Goal: Transaction & Acquisition: Obtain resource

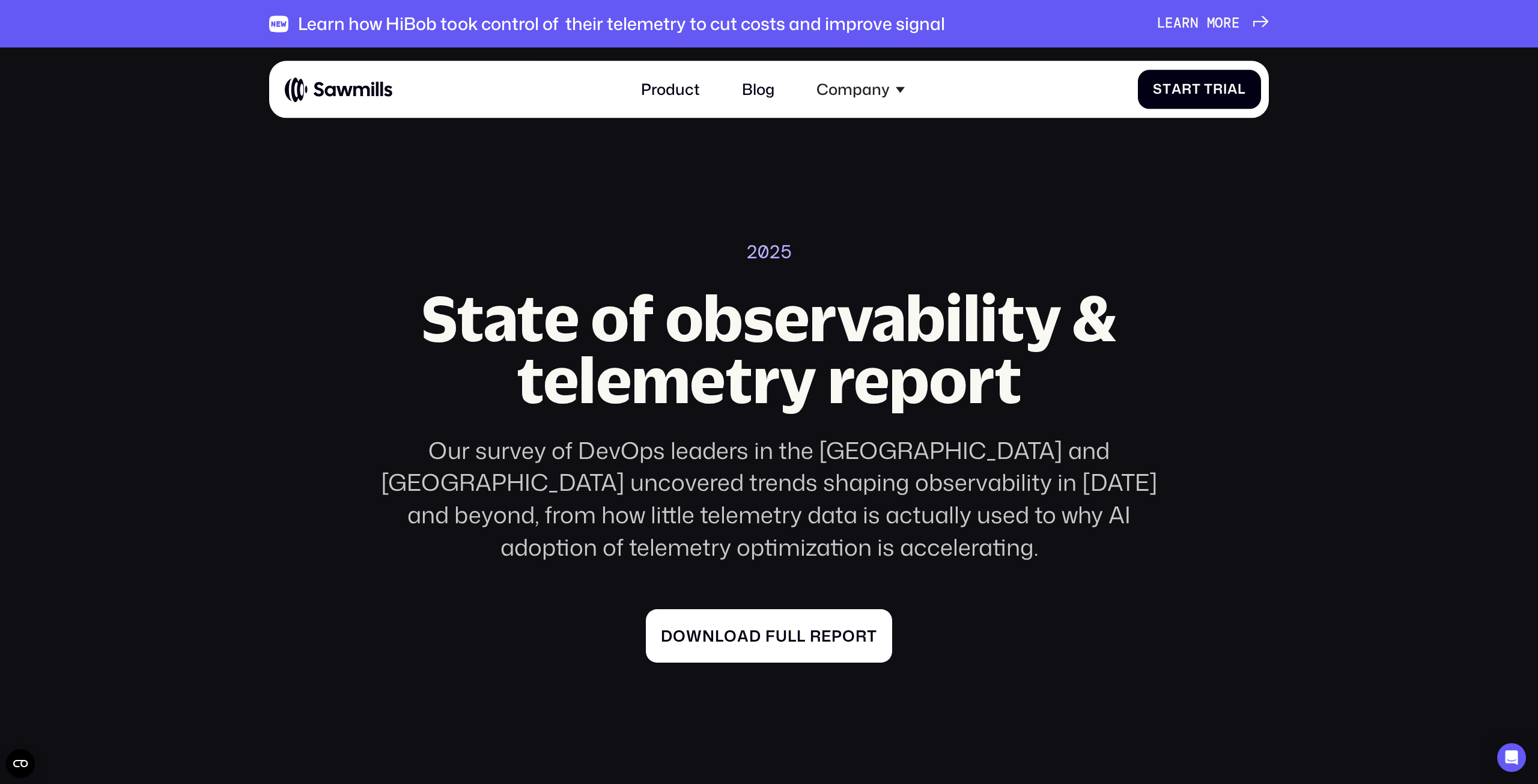
click at [744, 627] on span "a" at bounding box center [743, 636] width 12 height 19
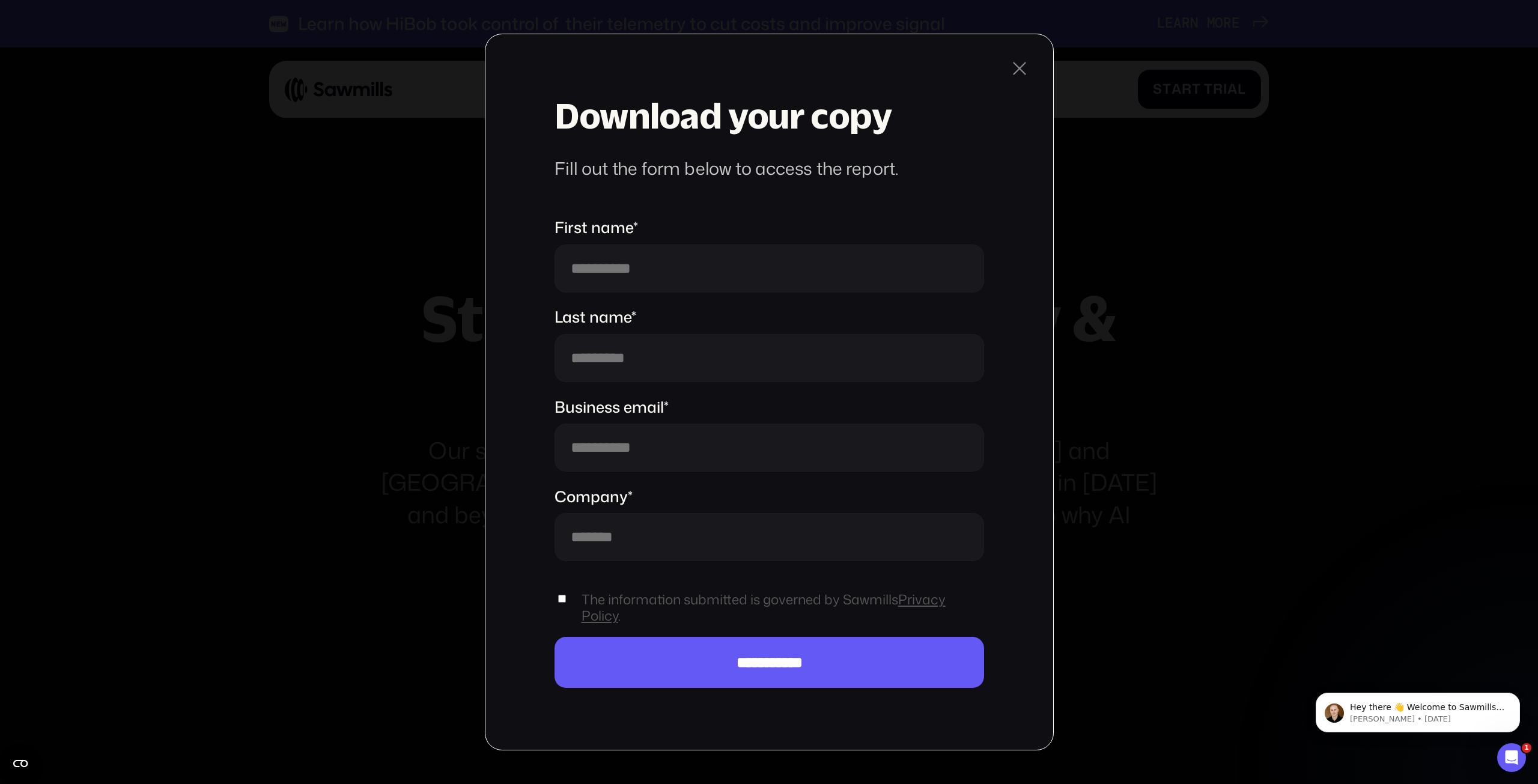
drag, startPoint x: 1206, startPoint y: 253, endPoint x: 1177, endPoint y: 255, distance: 29.1
click at [1206, 252] on div "**********" at bounding box center [769, 392] width 1538 height 784
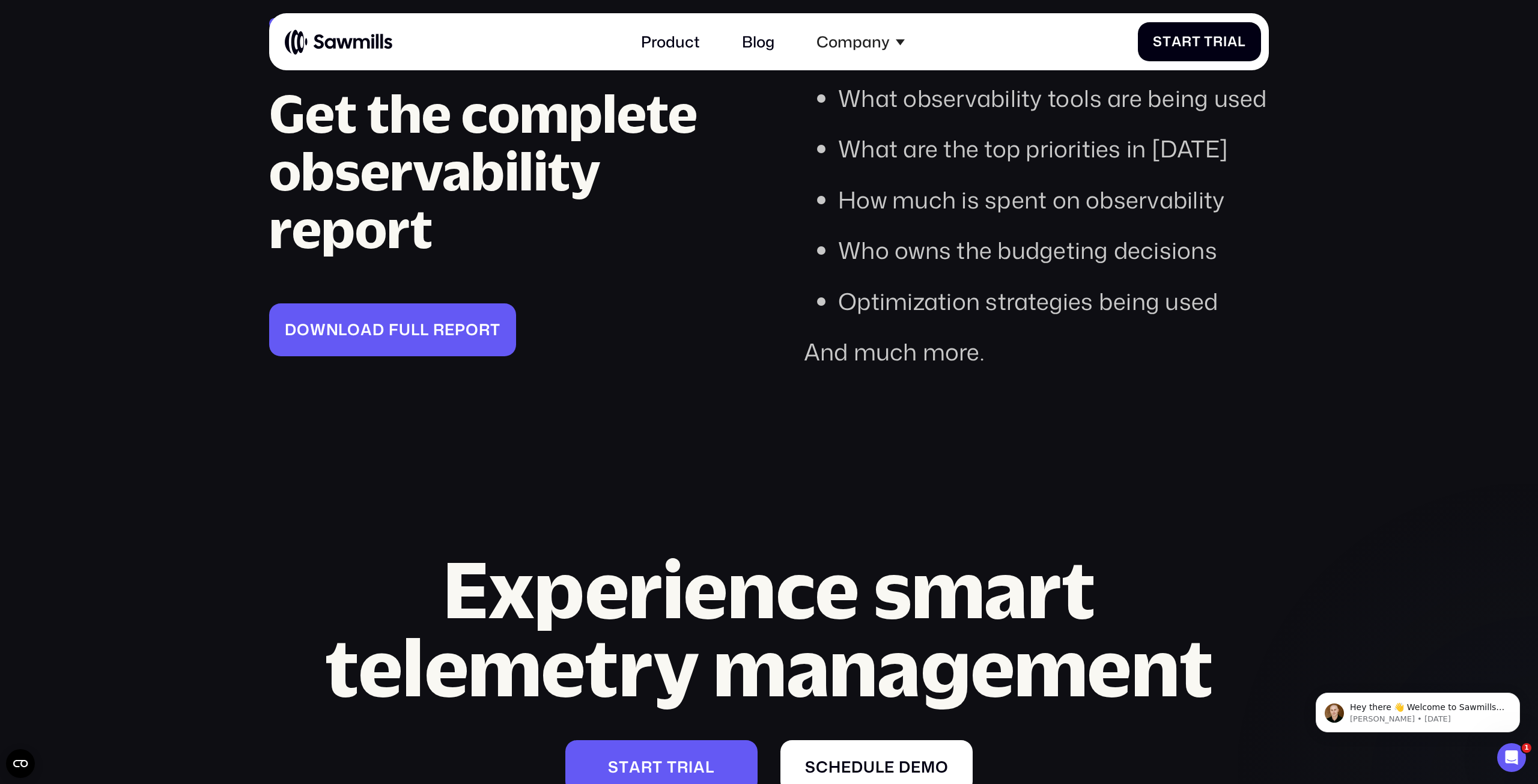
scroll to position [3713, 0]
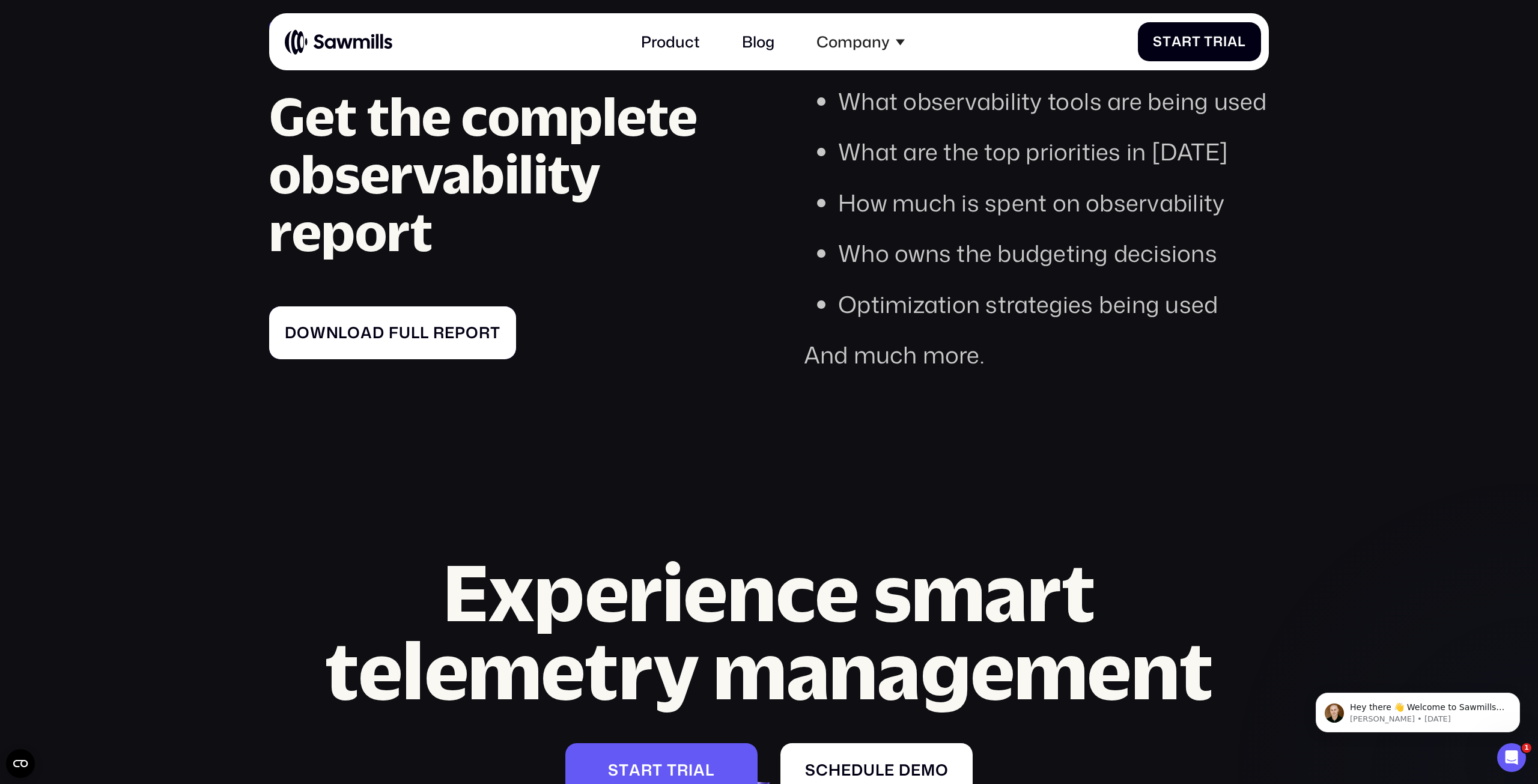
drag, startPoint x: 262, startPoint y: 275, endPoint x: 493, endPoint y: 299, distance: 232.2
click at [501, 308] on section "Free access Get the complete observability report D o w n l o a d f u l l r e p…" at bounding box center [769, 136] width 1538 height 603
drag, startPoint x: 206, startPoint y: 263, endPoint x: 500, endPoint y: 304, distance: 296.8
click at [500, 304] on section "Free access Get the complete observability report D o w n l o a d f u l l r e p…" at bounding box center [769, 136] width 1538 height 603
copy div "D o w n l o a d f u l l r e p o r t D o w n l o a d f u l l r e p o r t"
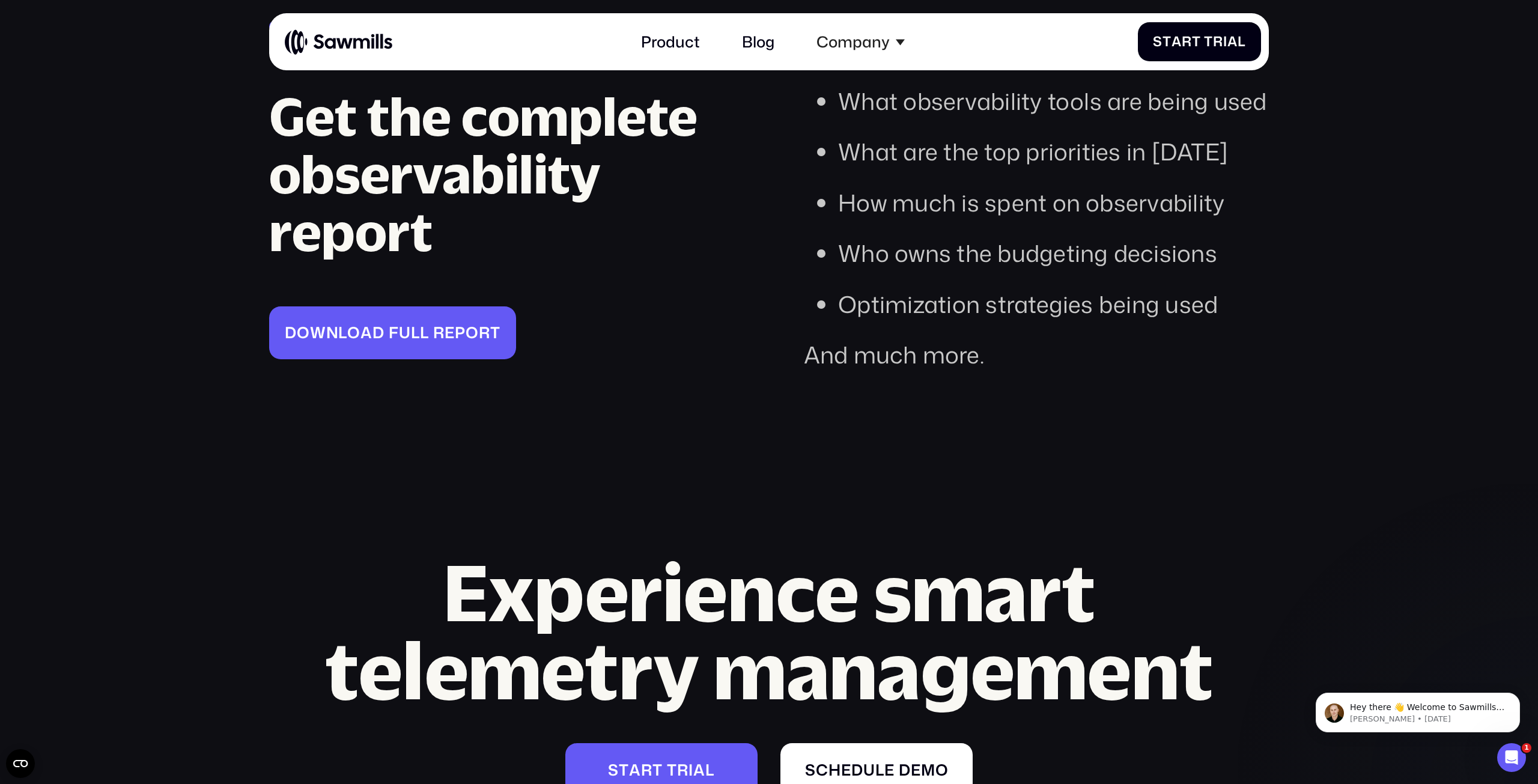
click at [709, 300] on div "Get the complete observability report D o w n l o a d f u l l r e p o r t D o w…" at bounding box center [501, 227] width 465 height 281
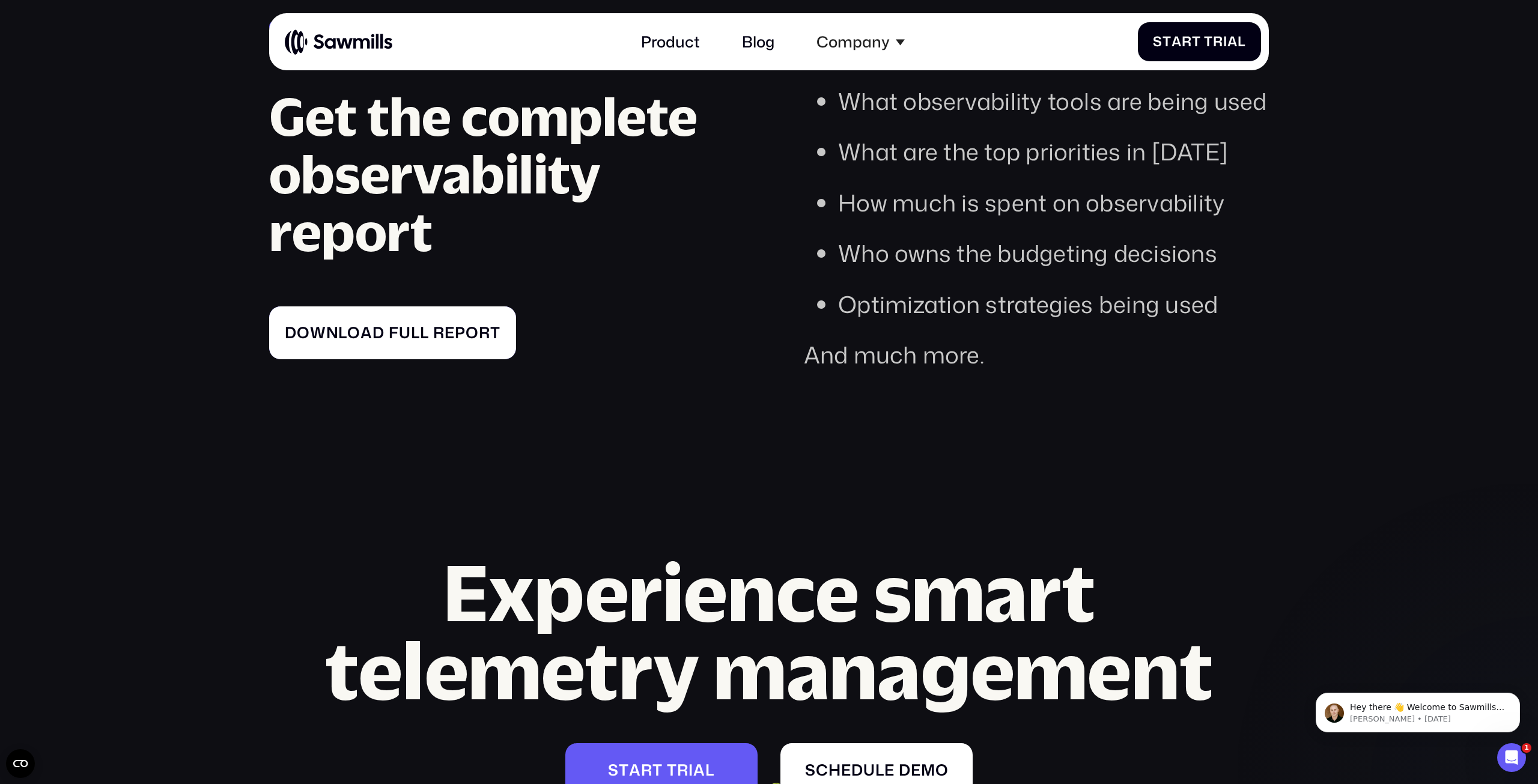
click at [497, 305] on span "t" at bounding box center [495, 315] width 10 height 19
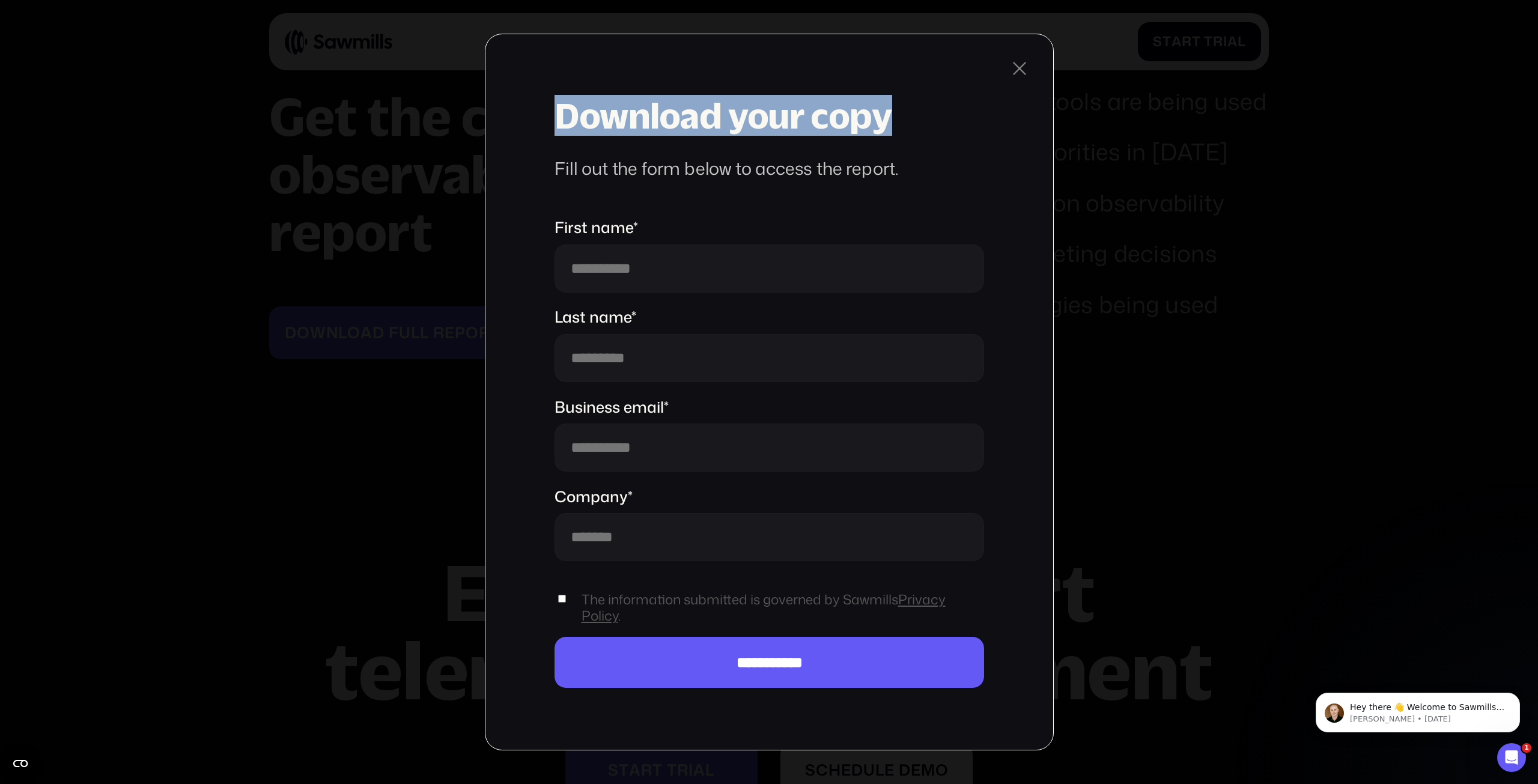
drag, startPoint x: 562, startPoint y: 107, endPoint x: 898, endPoint y: 107, distance: 336.0
click at [898, 107] on h3 "Download your copy" at bounding box center [769, 115] width 430 height 38
